Goal: Information Seeking & Learning: Compare options

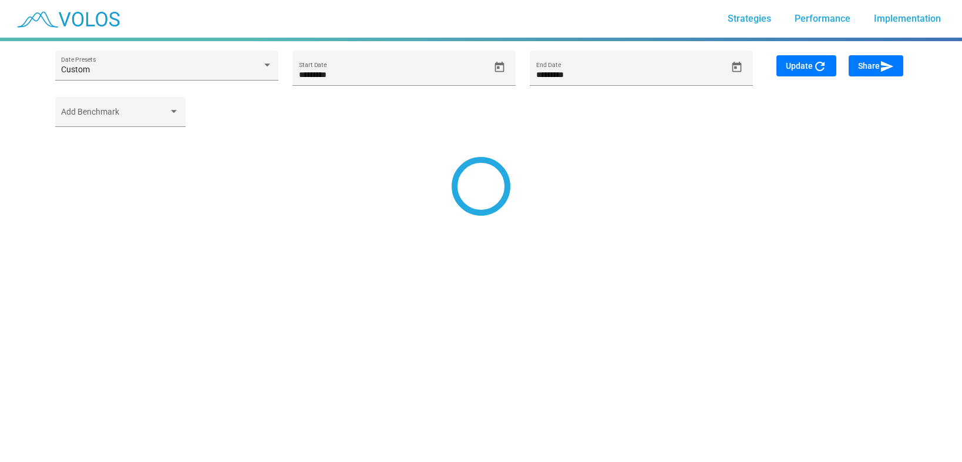
type input "*********"
